Goal: Information Seeking & Learning: Learn about a topic

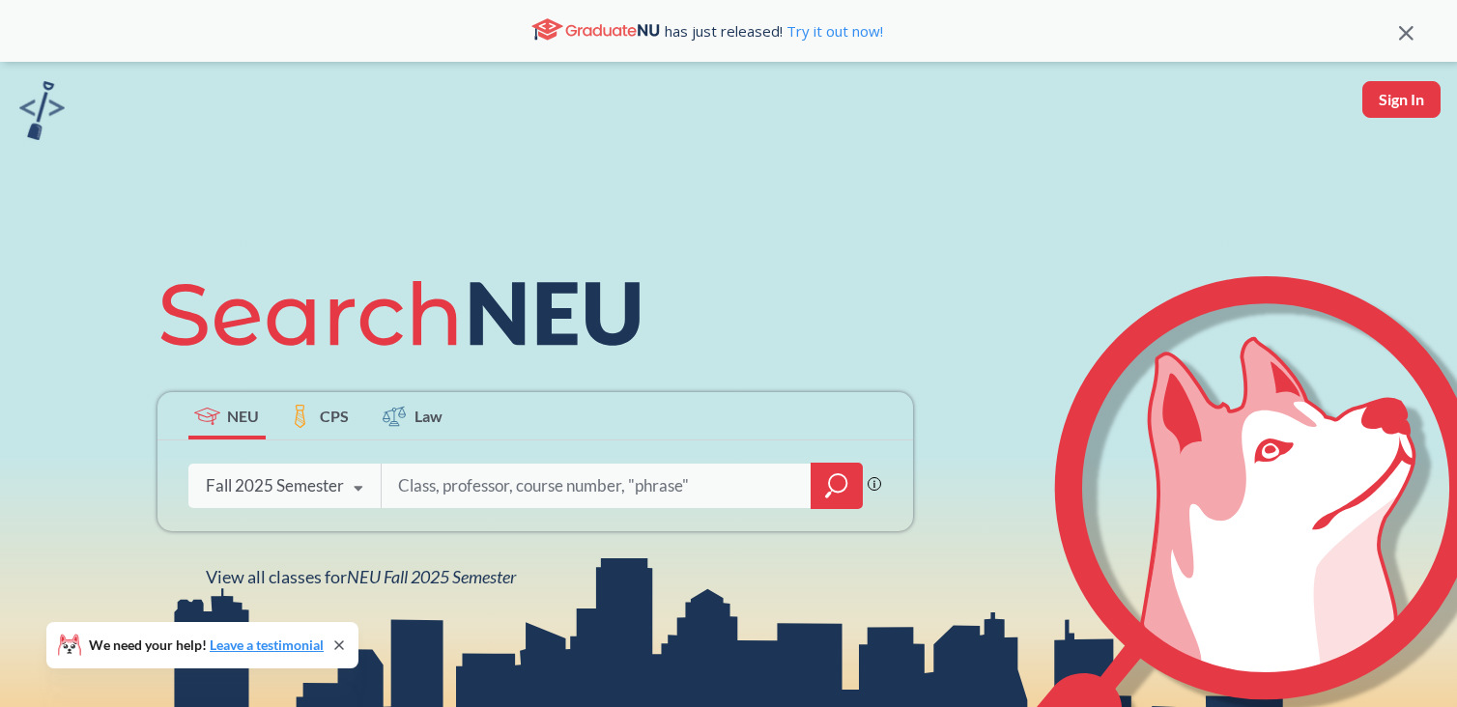
click at [417, 505] on input "search" at bounding box center [597, 486] width 402 height 41
type input "engw 3315"
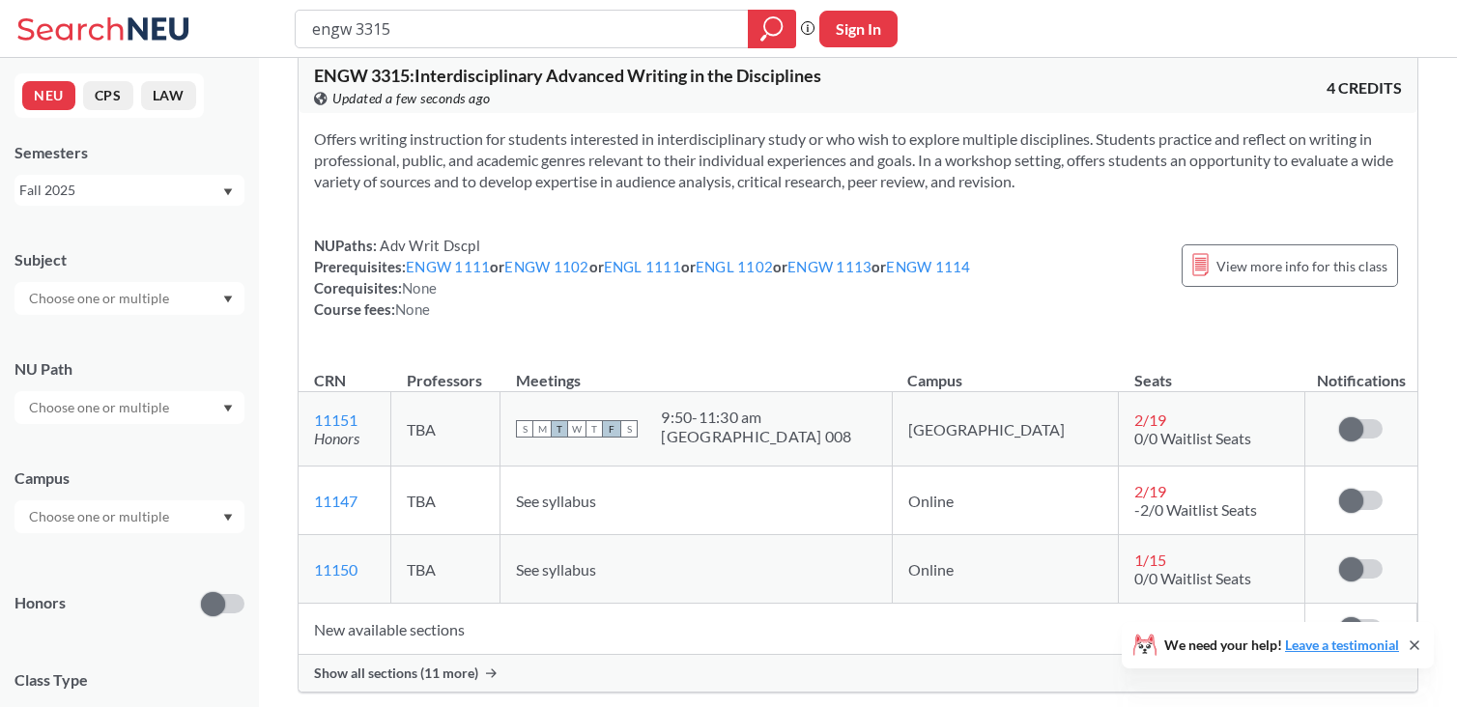
scroll to position [25, 0]
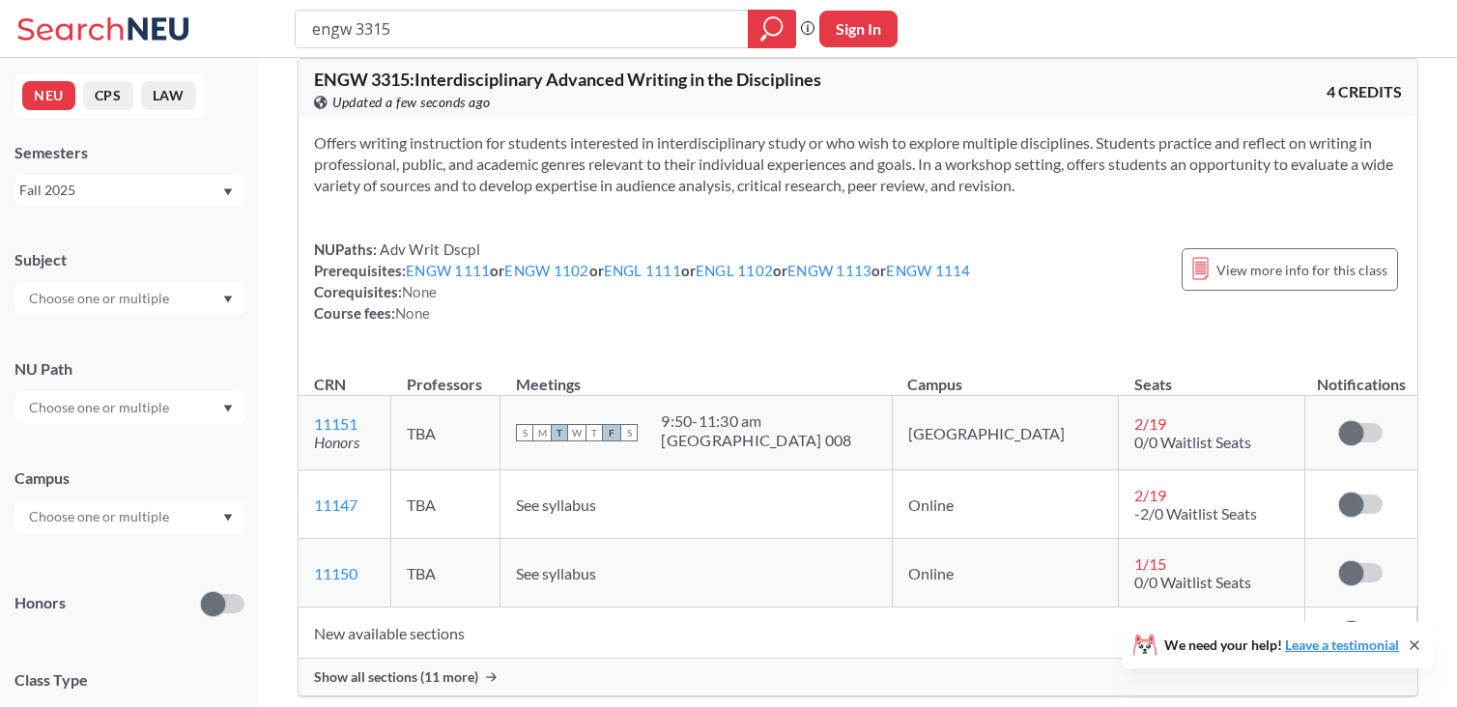
click at [636, 302] on div "NUPaths: Adv Writ Dscpl Prerequisites: ENGW 1111 or ENGW 1102 or ENGL 1111 or E…" at bounding box center [642, 281] width 657 height 85
click at [449, 678] on span "Show all sections (11 more)" at bounding box center [396, 677] width 164 height 17
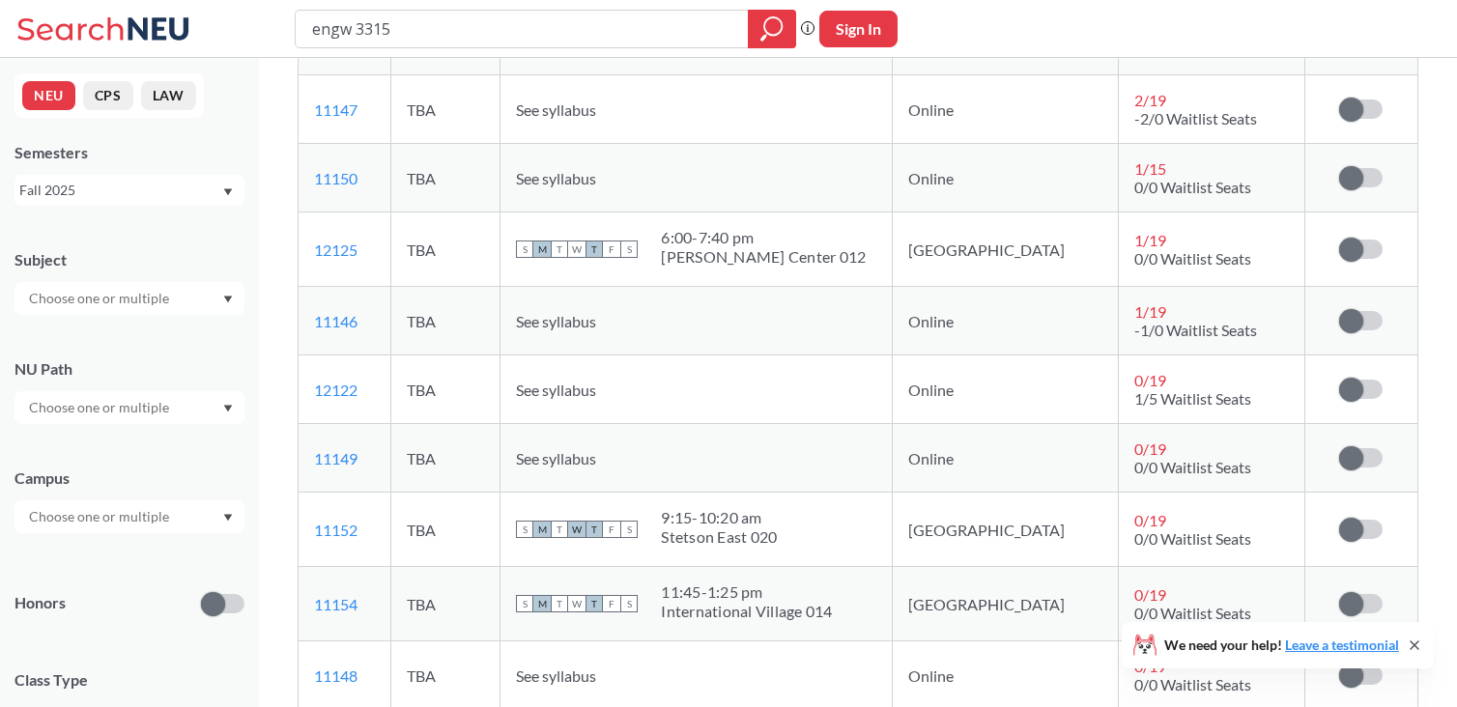
click at [460, 640] on td "TBA" at bounding box center [445, 604] width 109 height 74
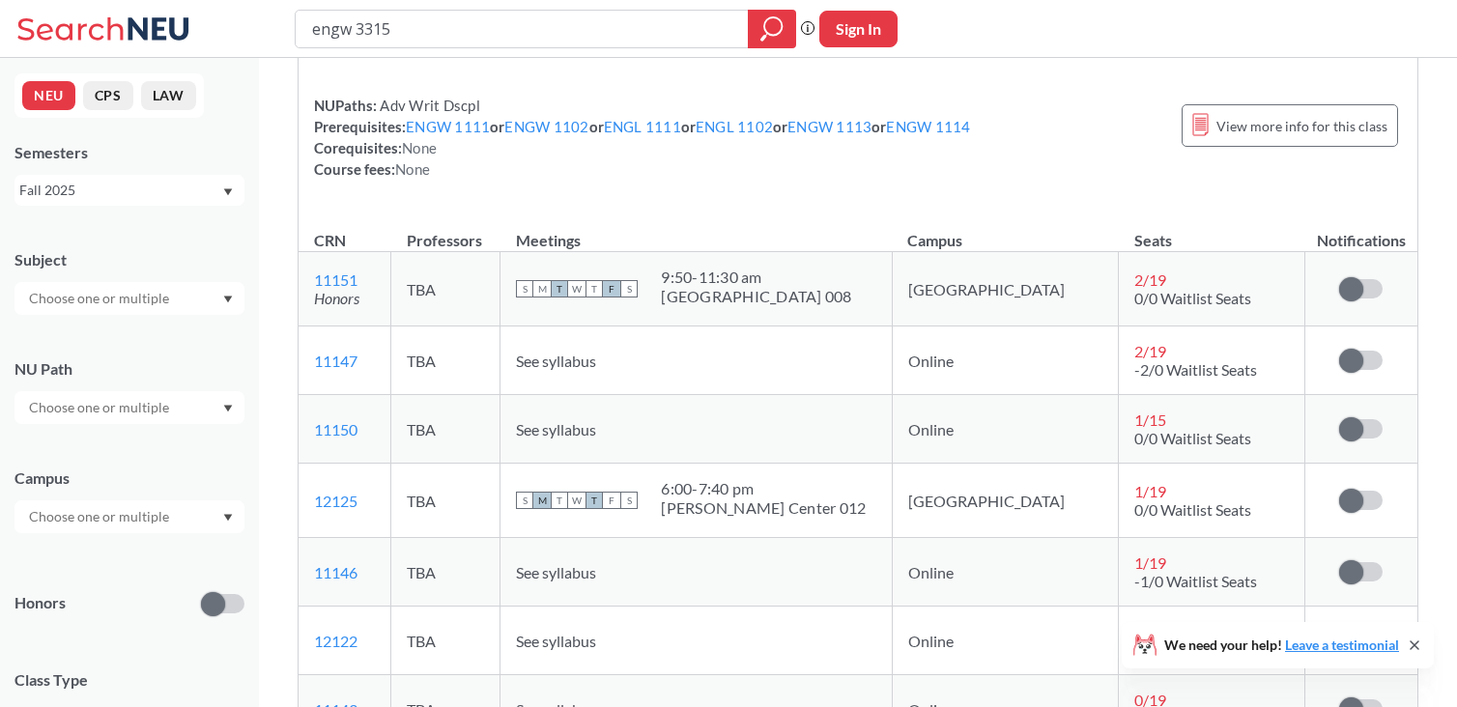
scroll to position [0, 0]
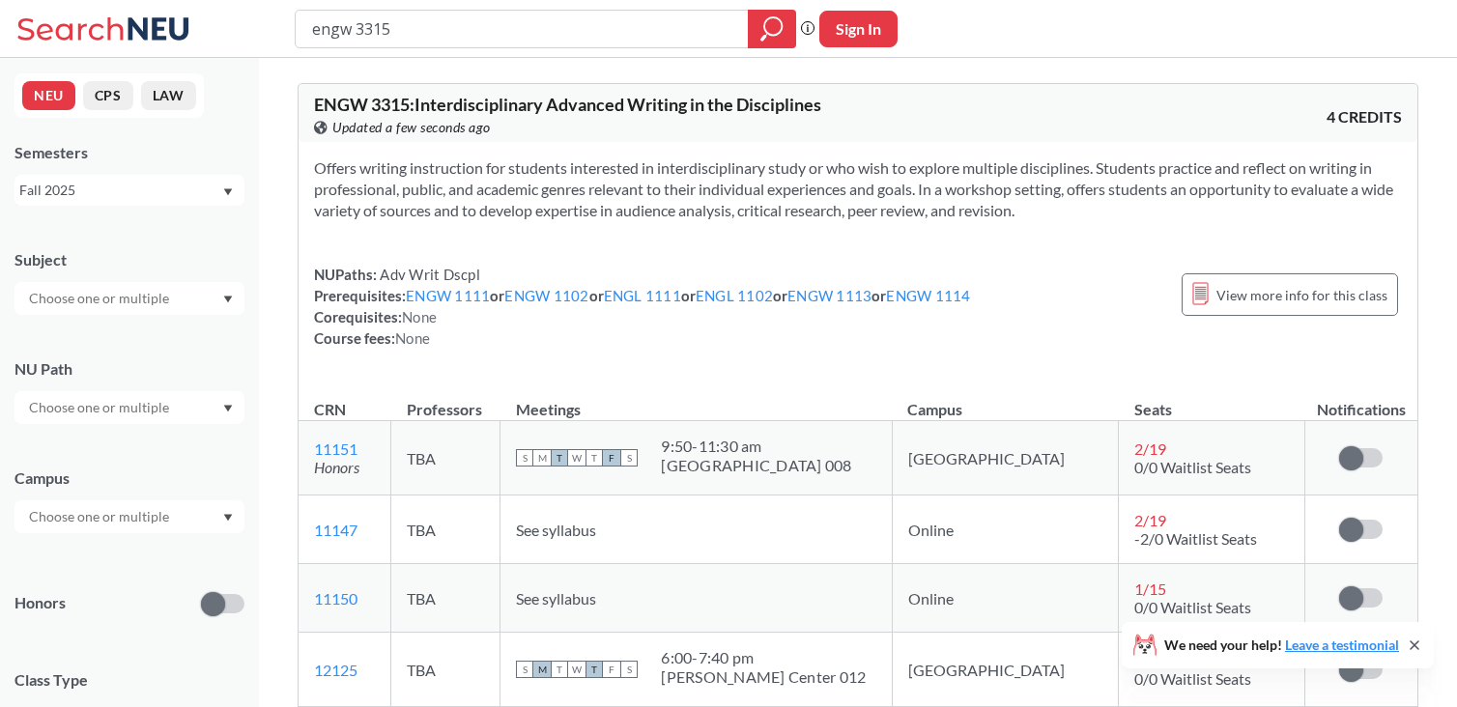
click at [84, 544] on div "Subject NU Path Campus Honors Class Type Lecture 1 Course ID Range 1000 2000 30…" at bounding box center [129, 563] width 230 height 667
click at [83, 518] on input "text" at bounding box center [100, 516] width 162 height 23
click at [50, 578] on div "Online ( 1 )" at bounding box center [129, 559] width 230 height 53
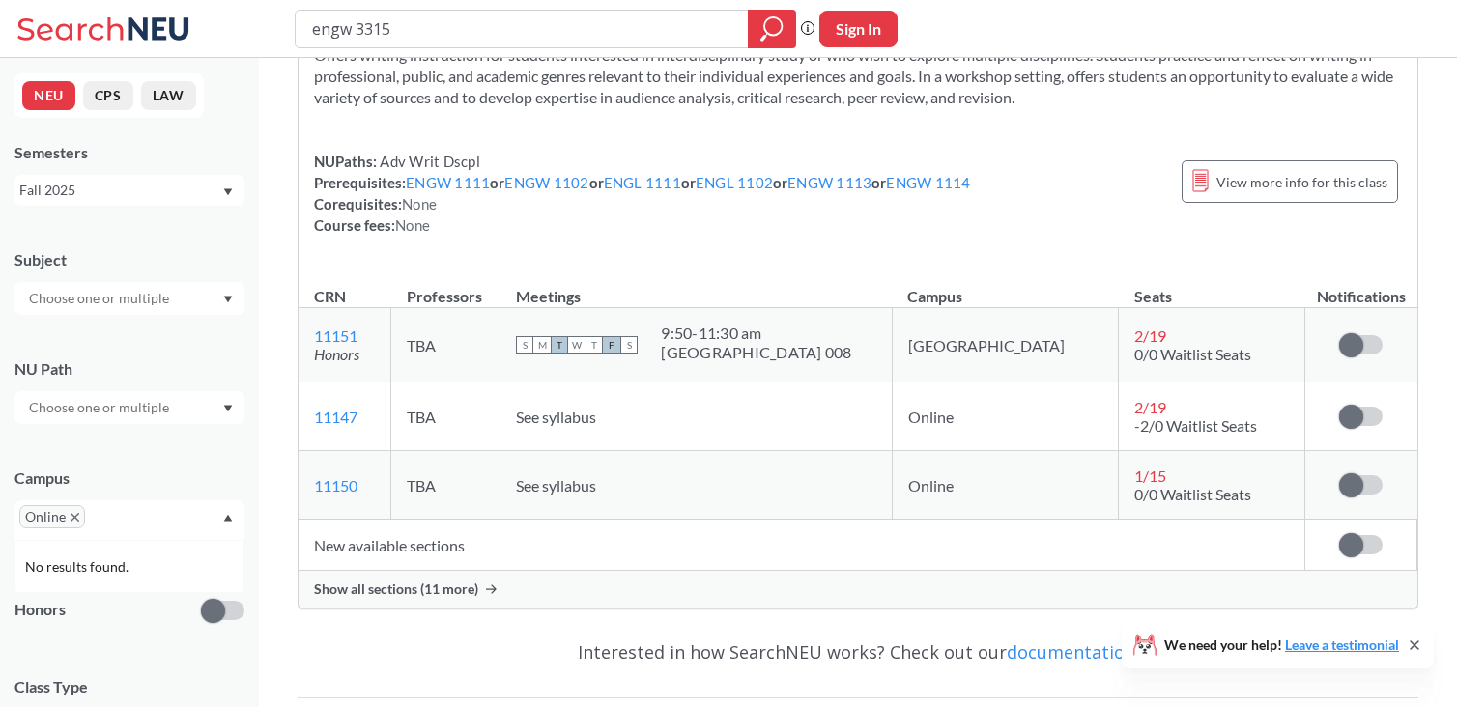
scroll to position [204, 0]
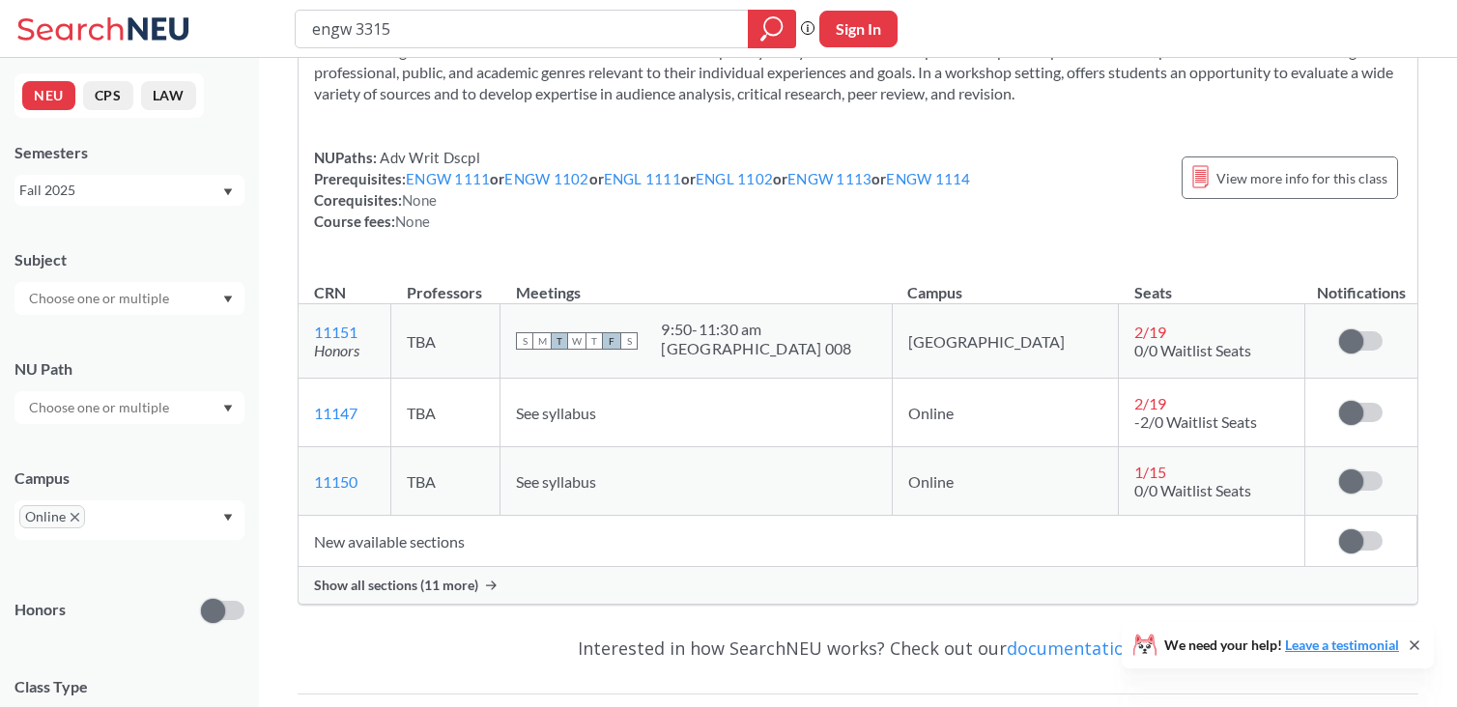
click at [388, 577] on span "Show all sections (11 more)" at bounding box center [396, 585] width 164 height 17
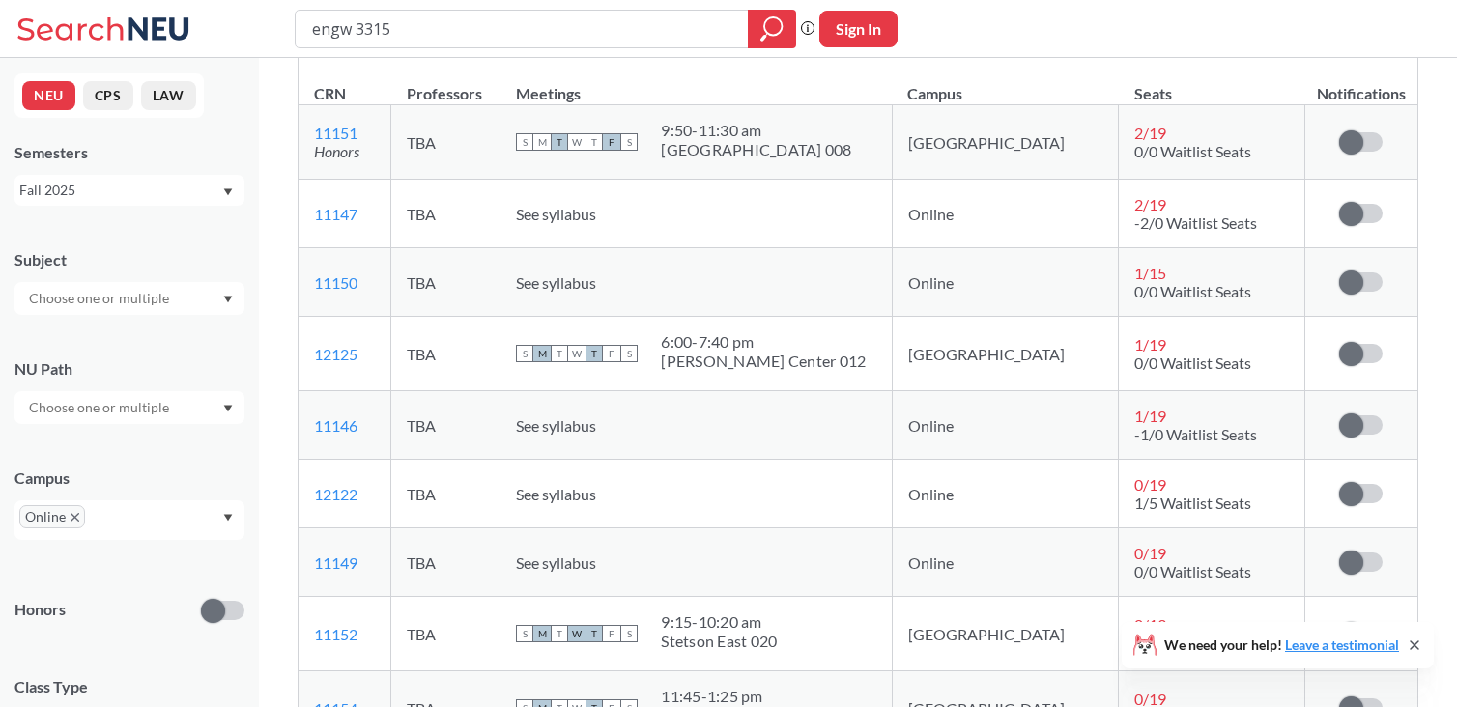
scroll to position [414, 0]
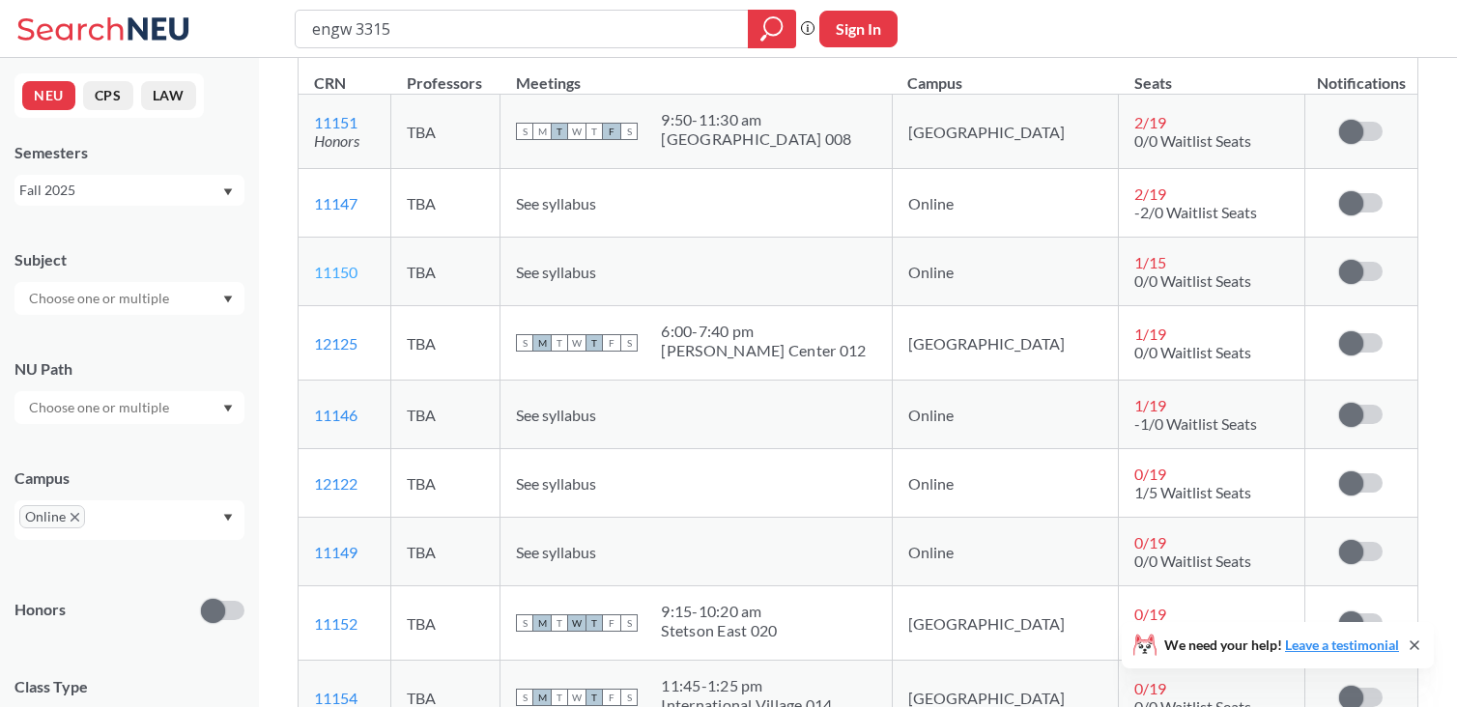
click at [358, 272] on link "11150" at bounding box center [335, 272] width 43 height 18
copy link "11150"
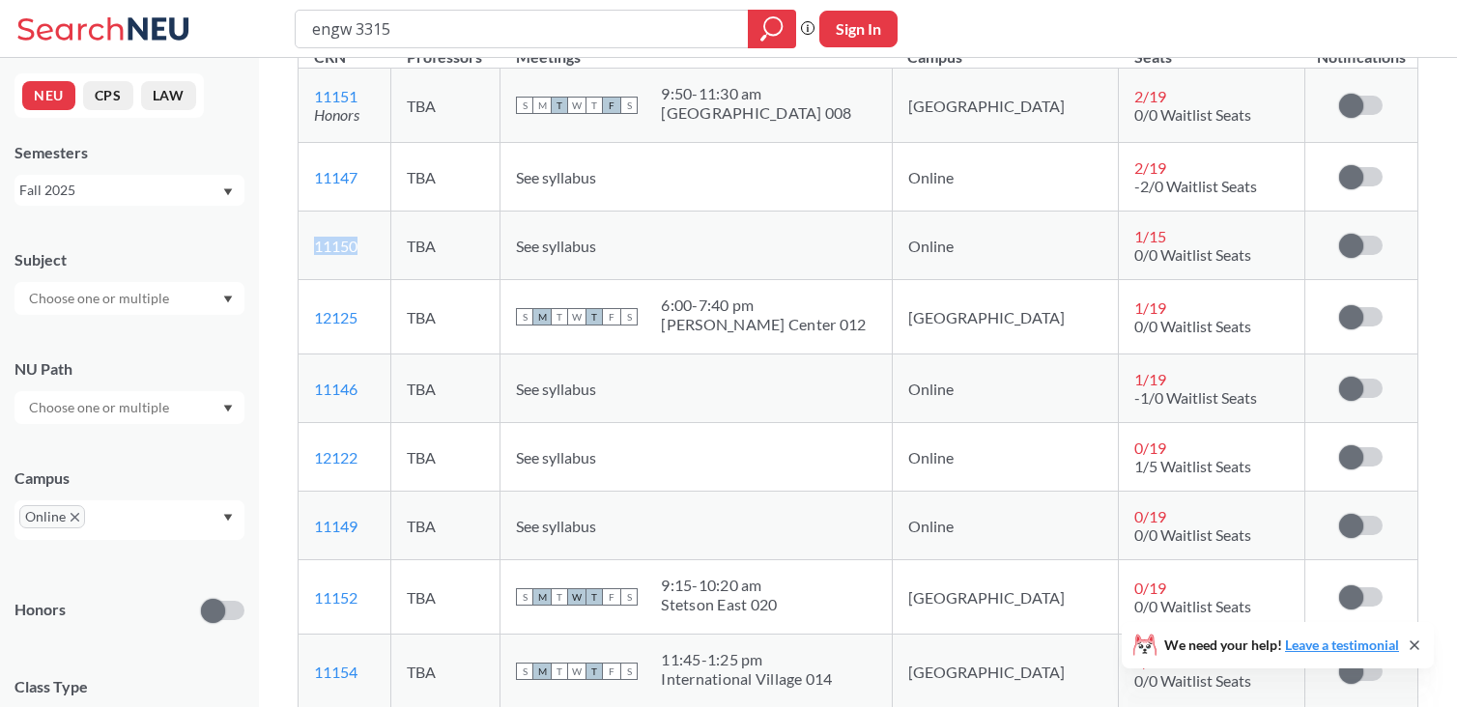
scroll to position [444, 0]
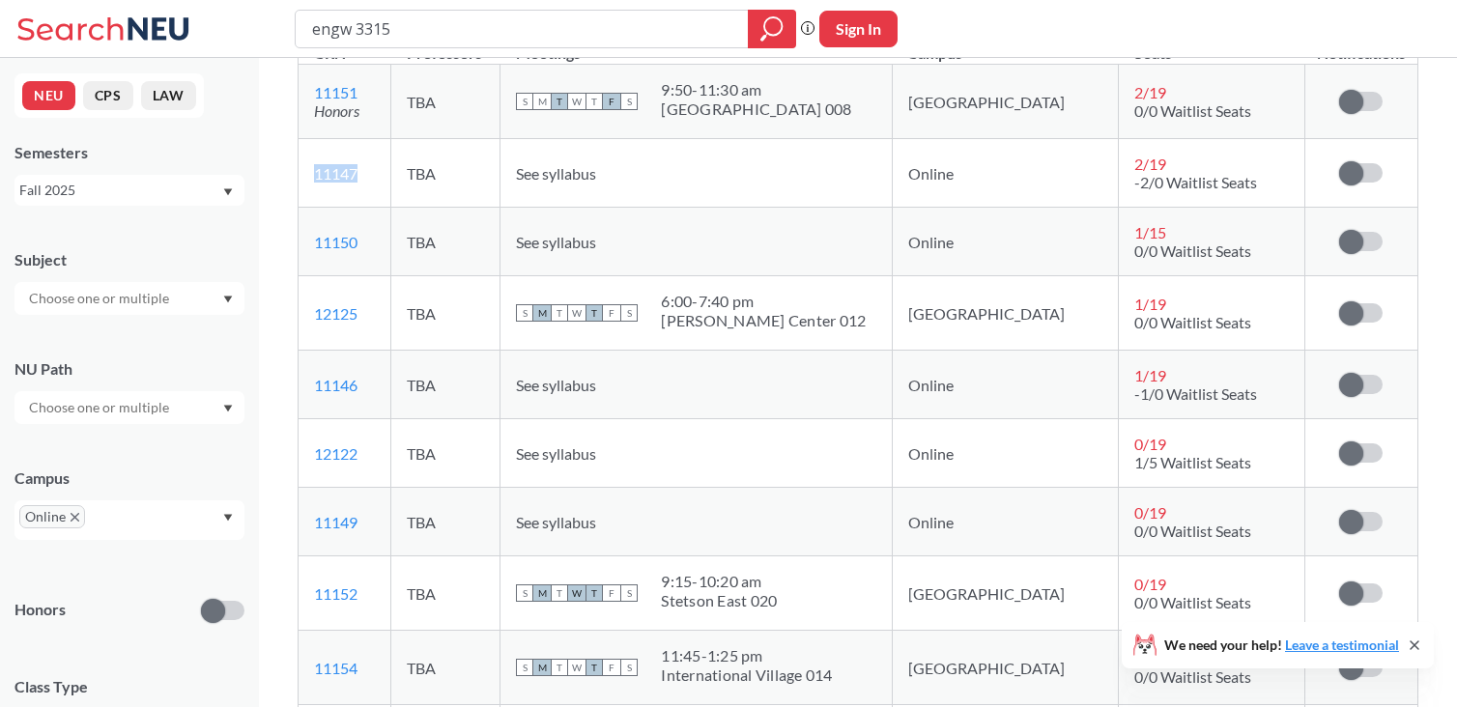
copy link "11147"
